Goal: Transaction & Acquisition: Purchase product/service

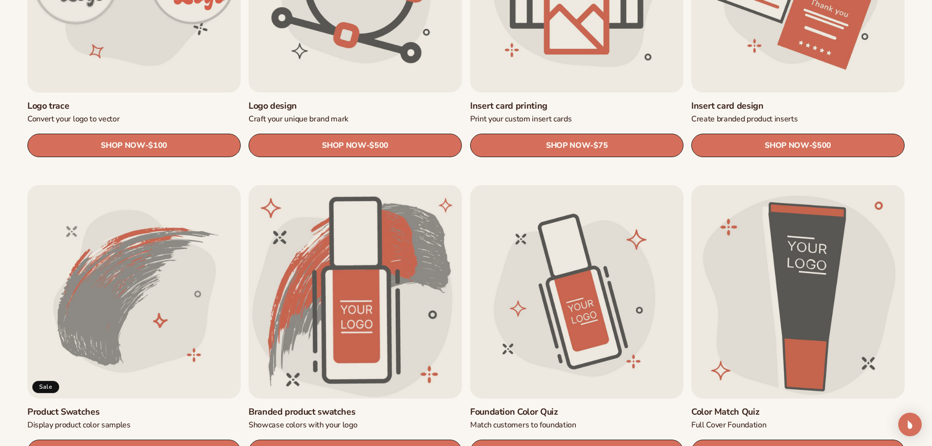
scroll to position [636, 0]
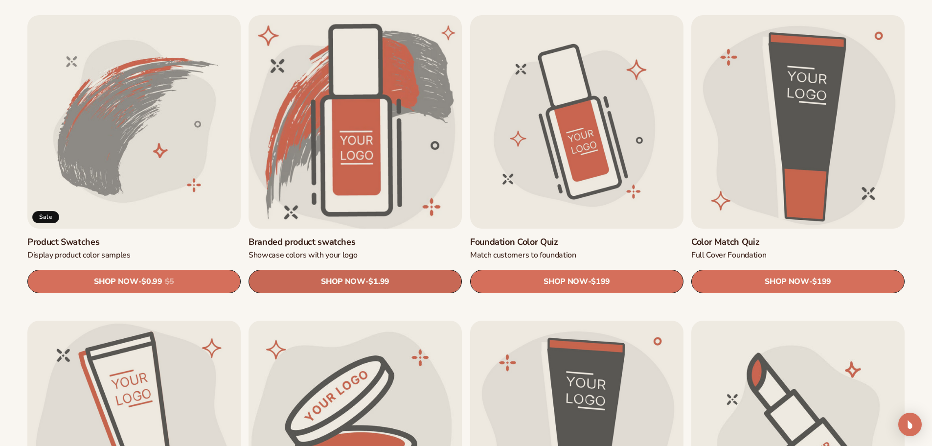
click at [368, 282] on link "SHOP NOW - Regular price $1.99 Sale price $1.99 Regular price Unit price / per" at bounding box center [355, 281] width 213 height 23
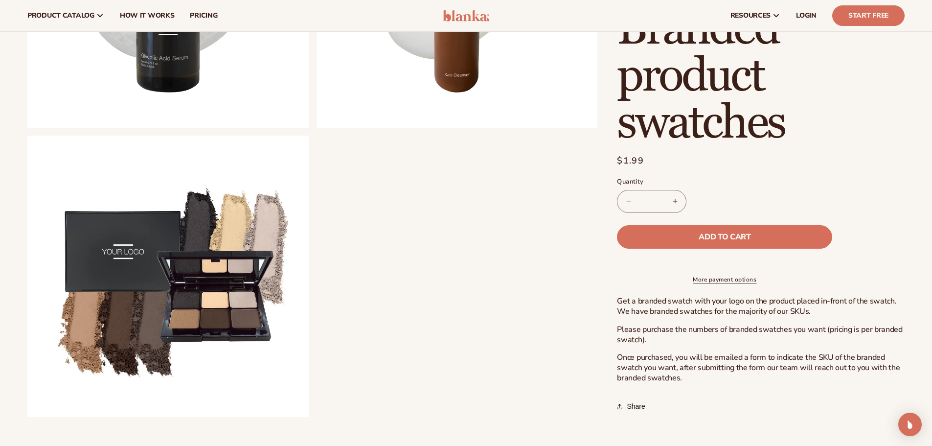
scroll to position [881, 0]
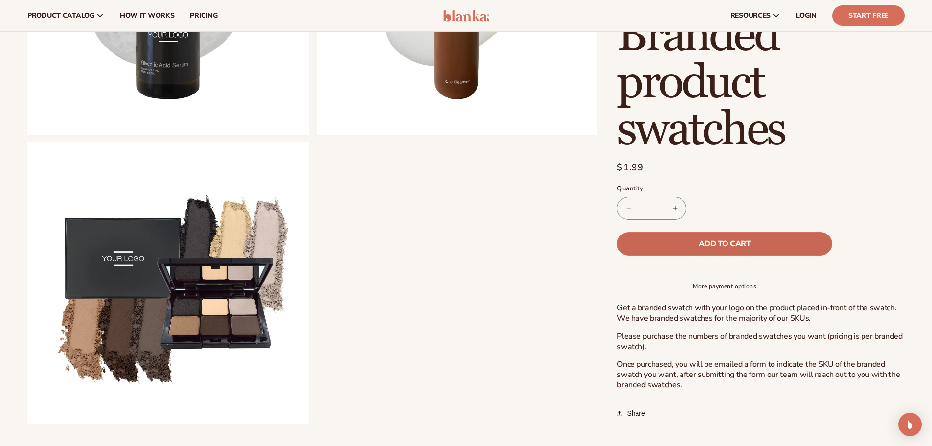
click at [725, 232] on button "Add to cart" at bounding box center [724, 243] width 215 height 23
click at [724, 232] on button "Add to cart" at bounding box center [724, 243] width 215 height 23
drag, startPoint x: 799, startPoint y: 10, endPoint x: 812, endPoint y: 16, distance: 14.5
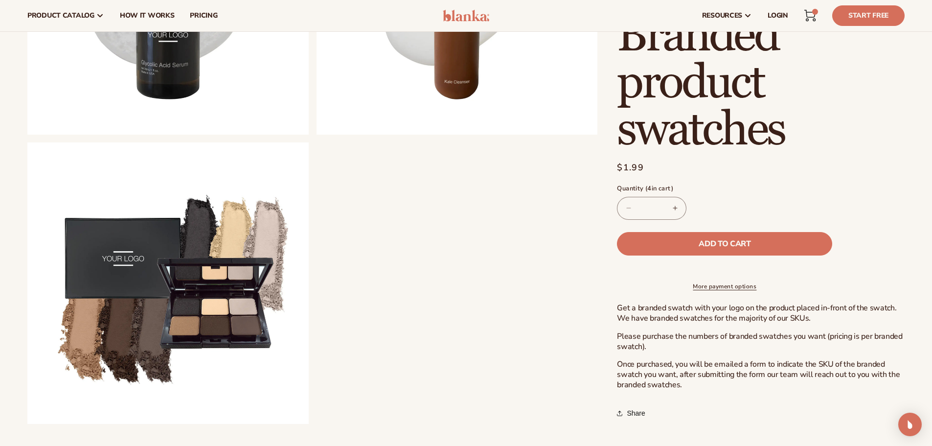
click at [812, 16] on icon at bounding box center [810, 16] width 12 height 12
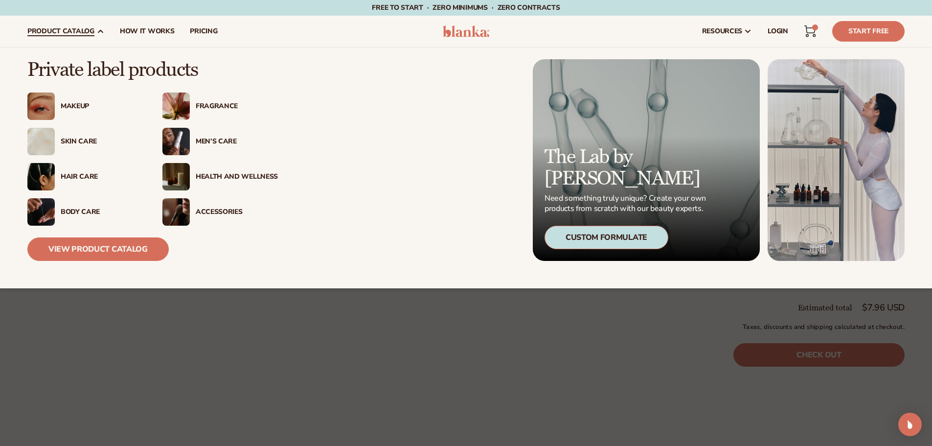
click at [83, 141] on div "Skin Care" at bounding box center [102, 141] width 82 height 8
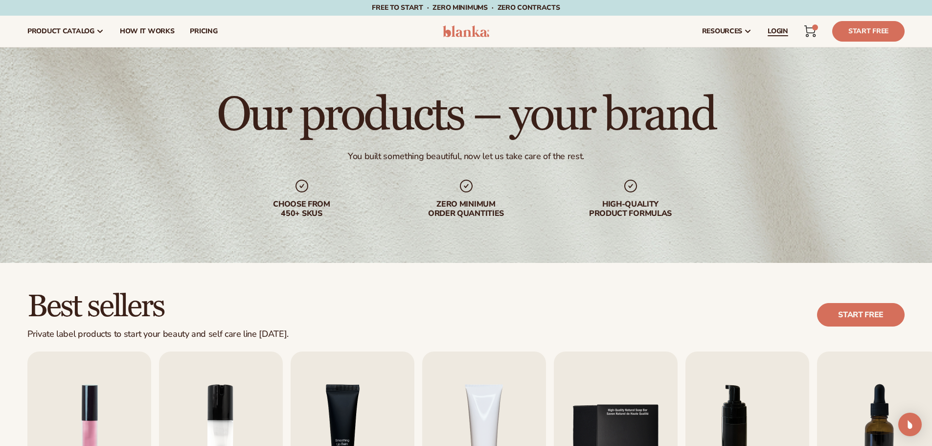
click at [782, 28] on span "LOGIN" at bounding box center [778, 31] width 21 height 8
